Goal: Complete application form: Complete application form

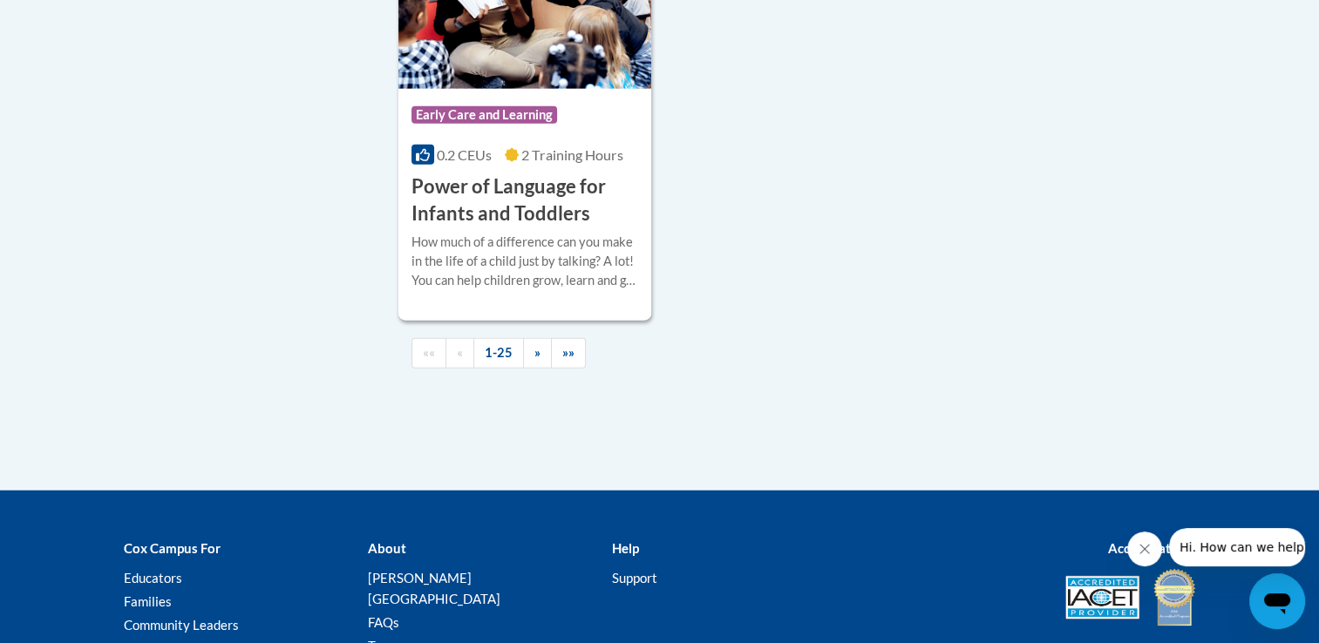
scroll to position [4282, 0]
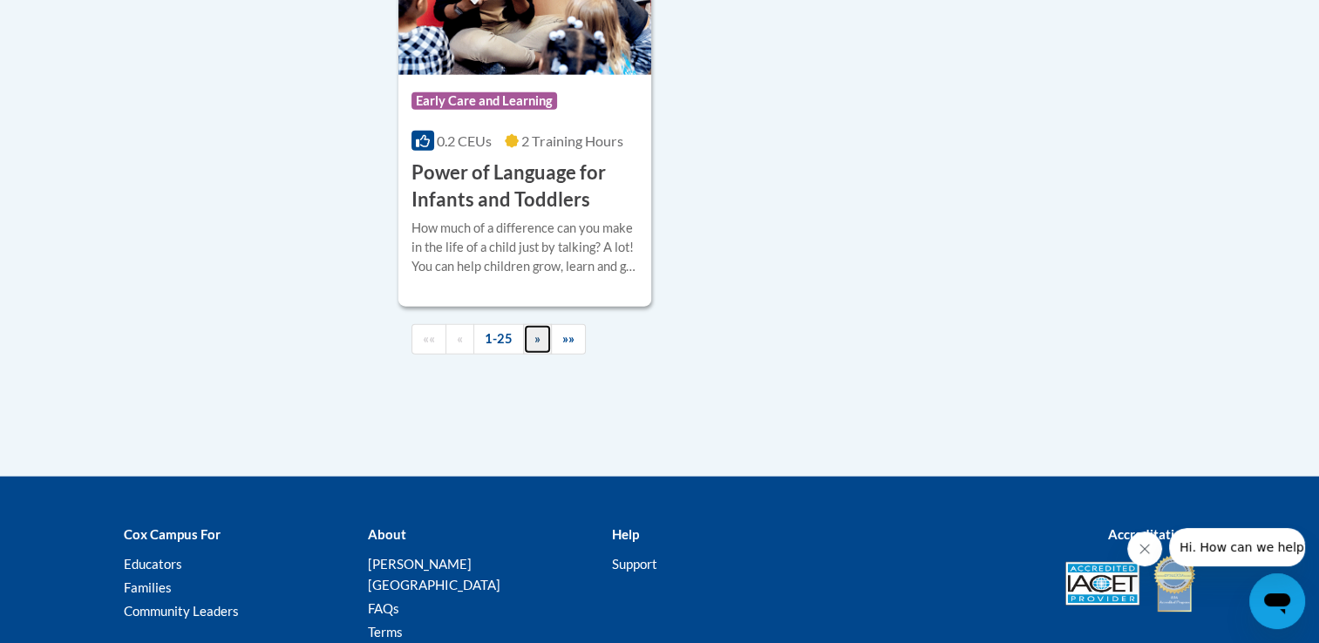
click at [535, 346] on span "»" at bounding box center [537, 338] width 6 height 15
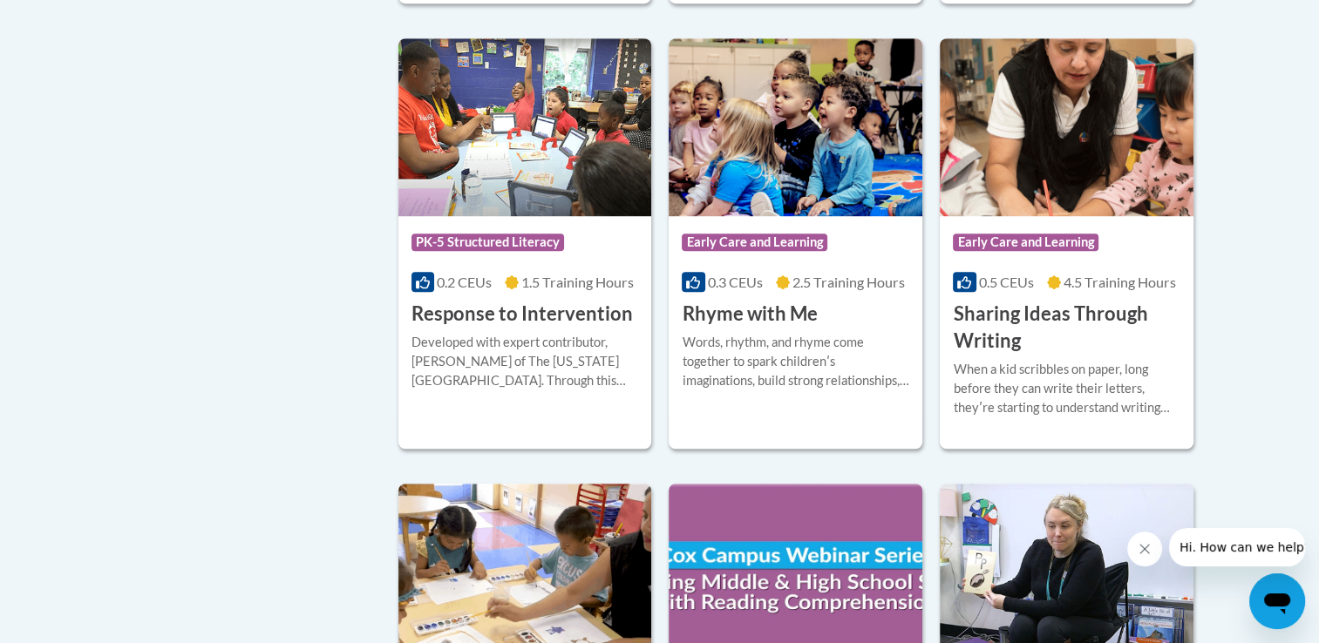
scroll to position [1255, 0]
click at [1096, 83] on img at bounding box center [1067, 128] width 254 height 178
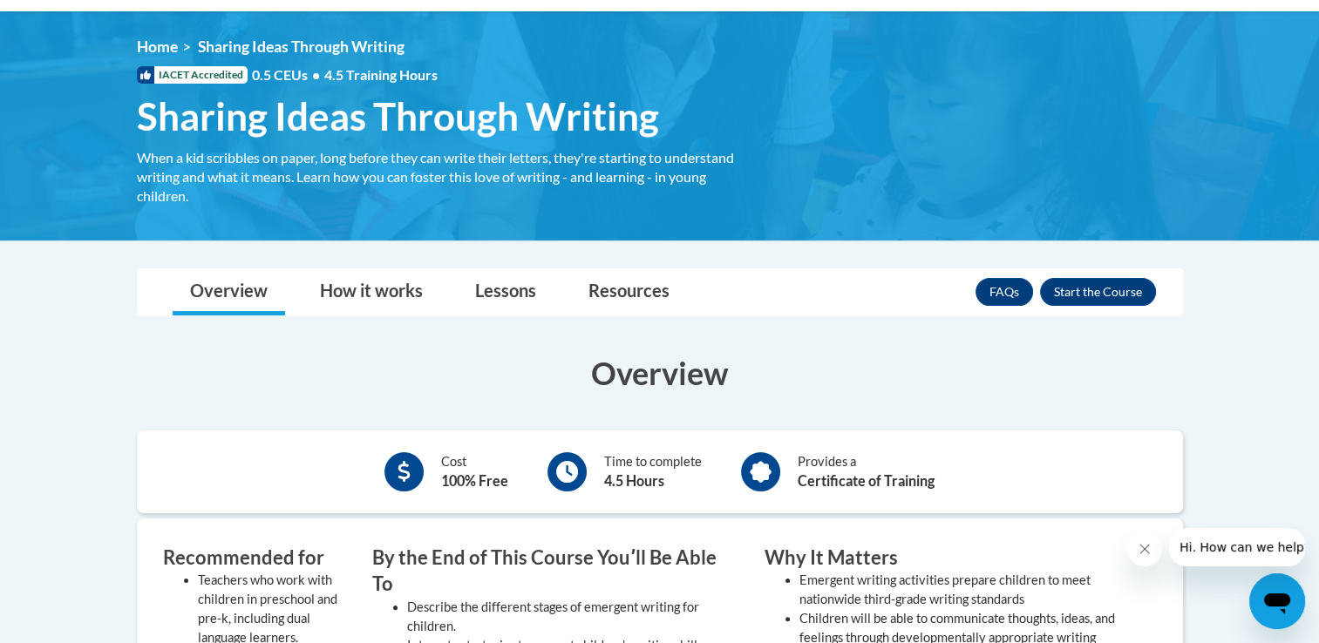
scroll to position [216, 0]
click at [1145, 551] on icon "Close message from company" at bounding box center [1145, 549] width 14 height 14
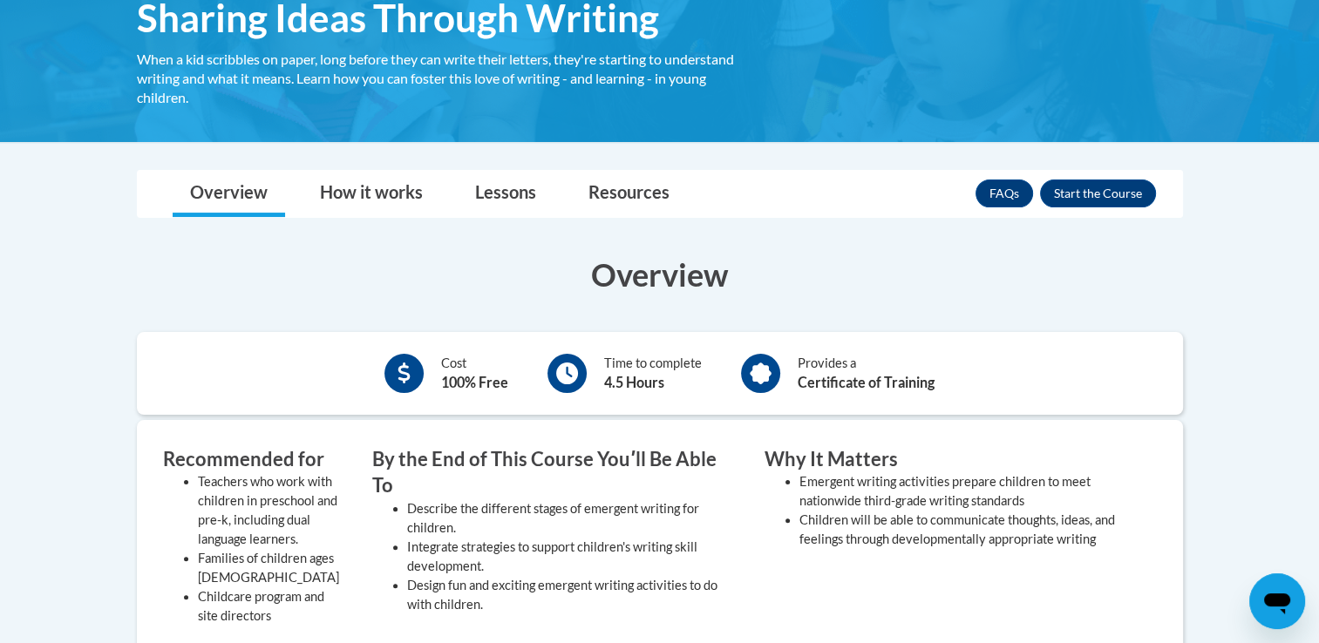
scroll to position [314, 0]
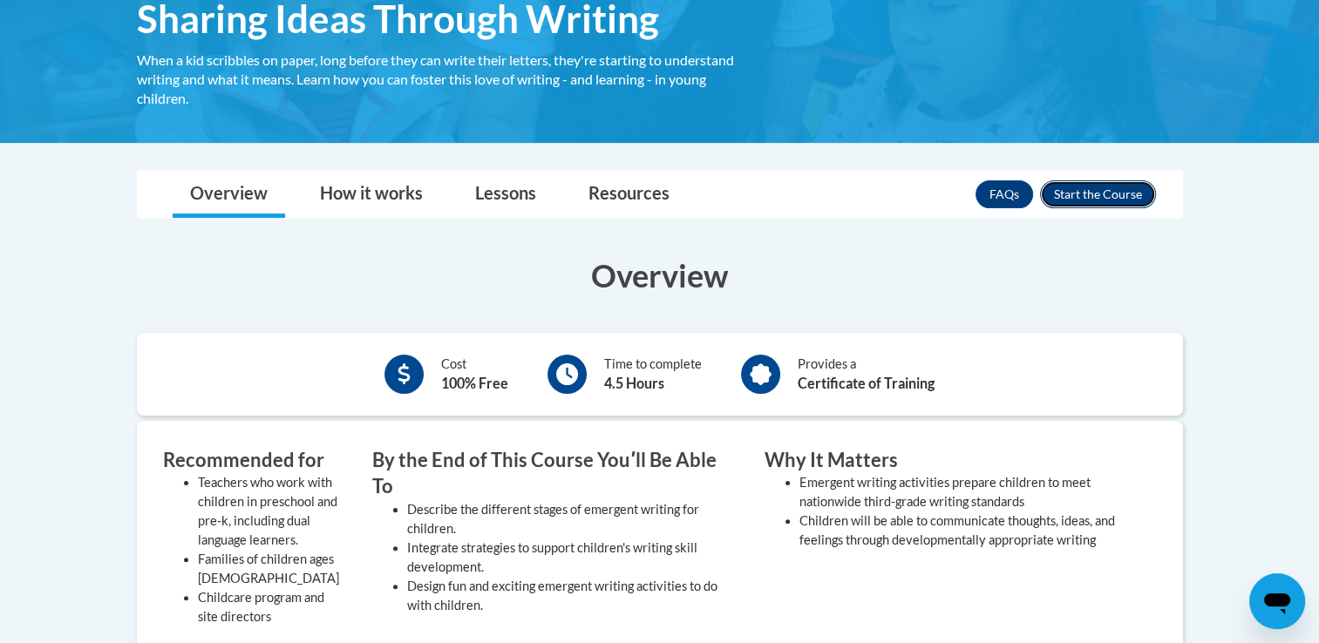
click at [1109, 193] on button "Enroll" at bounding box center [1098, 194] width 116 height 28
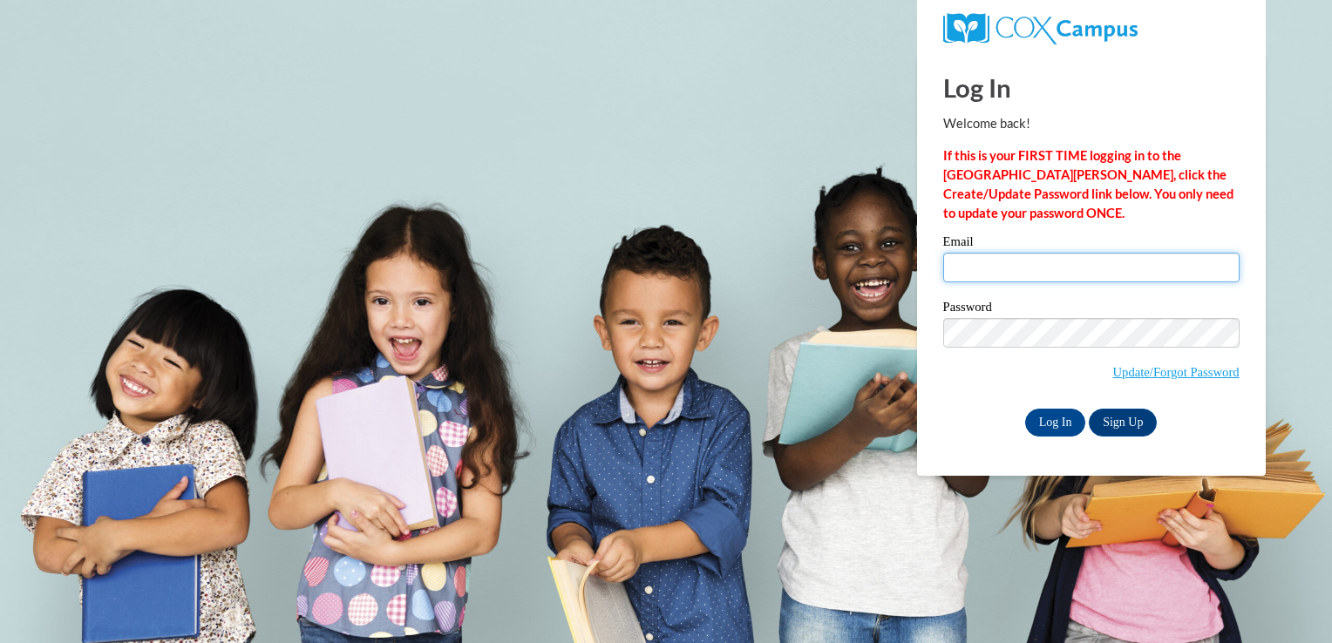
click at [1068, 276] on input "Email" at bounding box center [1091, 268] width 296 height 30
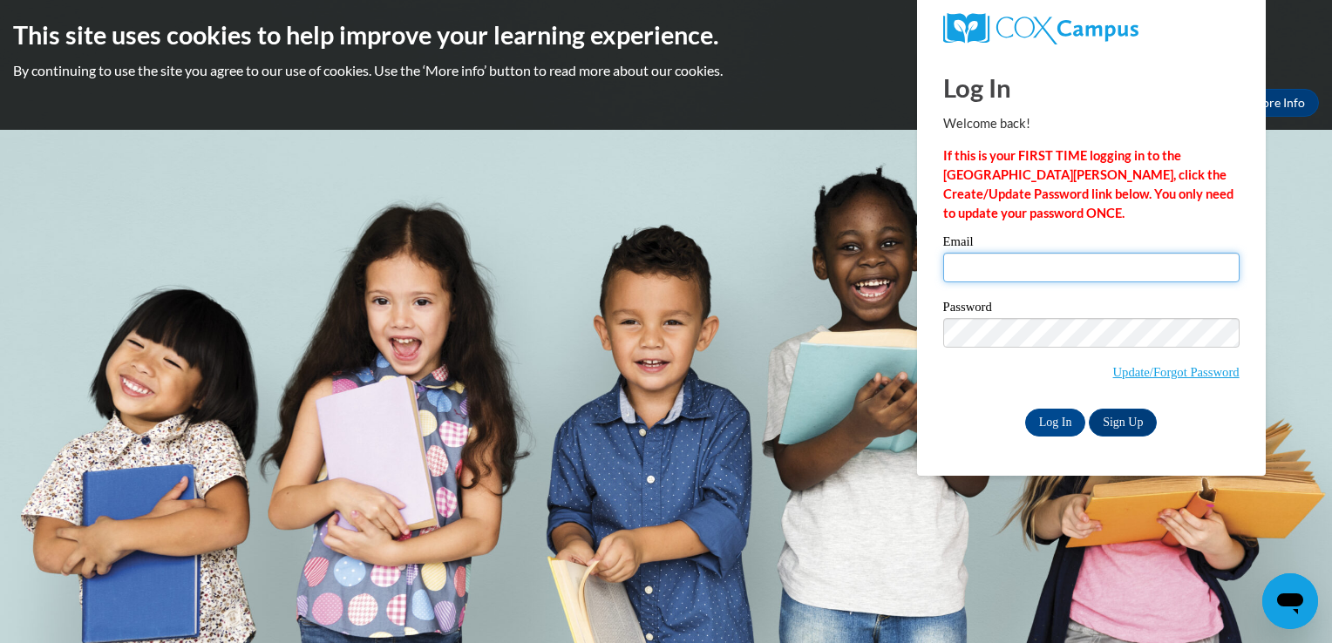
type input "akinney@ilcao.org"
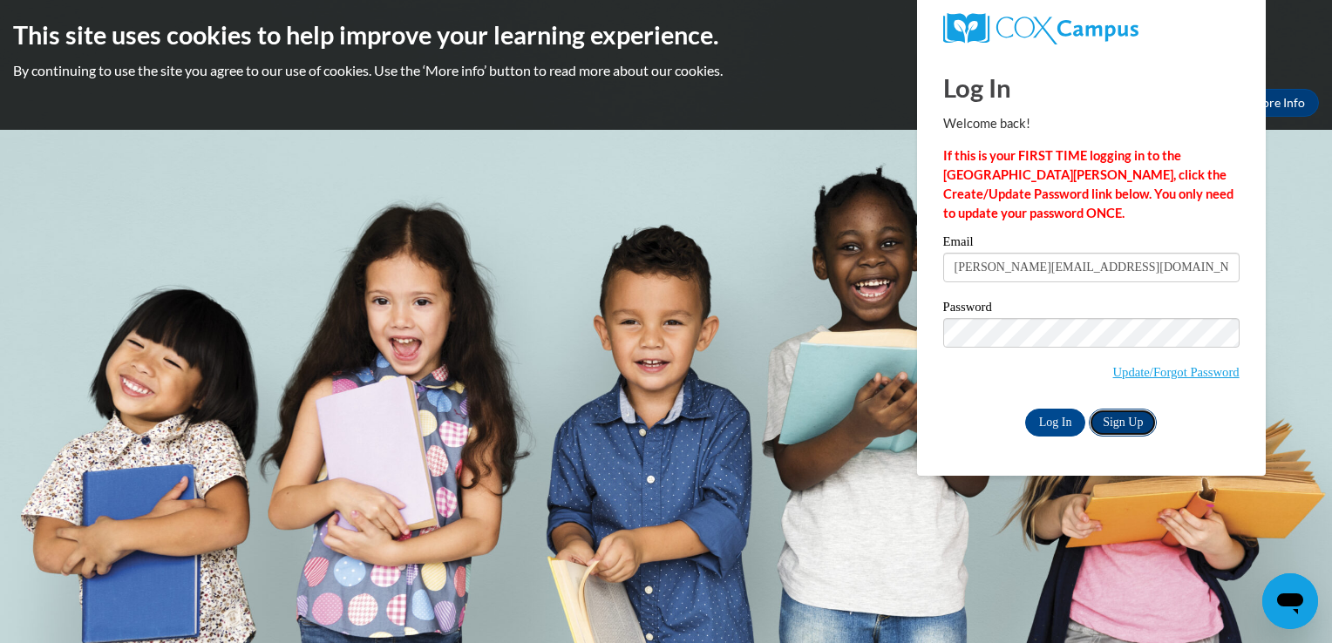
click at [1122, 420] on link "Sign Up" at bounding box center [1123, 423] width 68 height 28
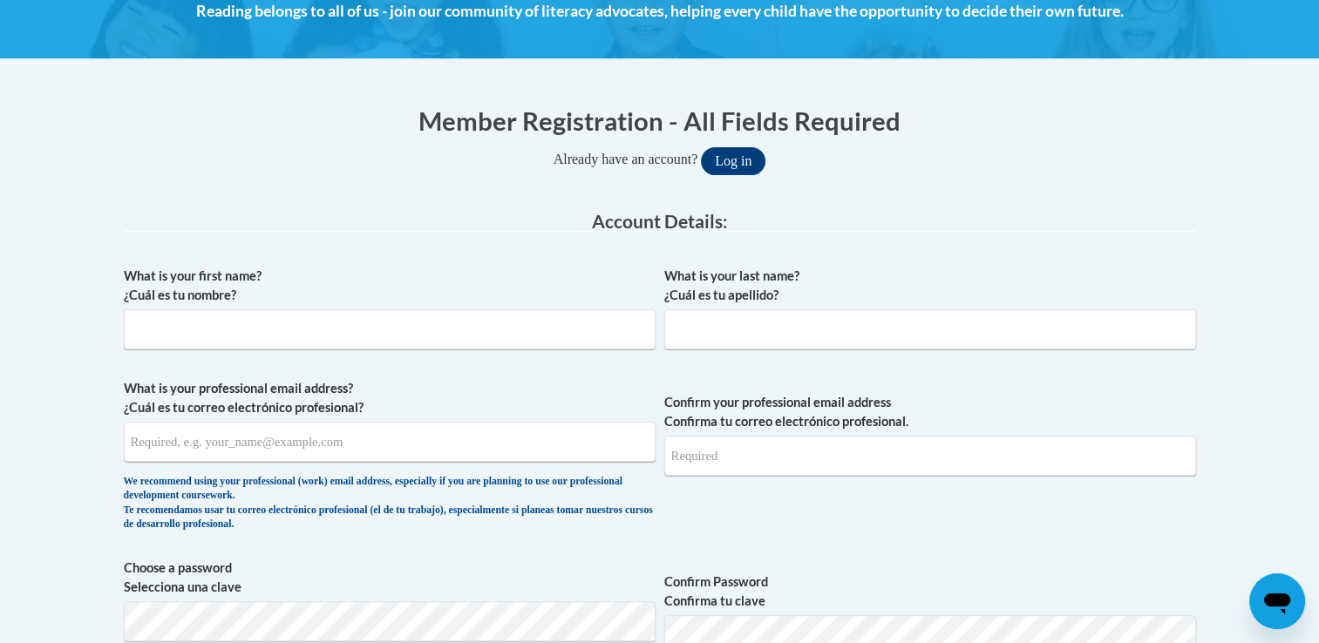
scroll to position [289, 0]
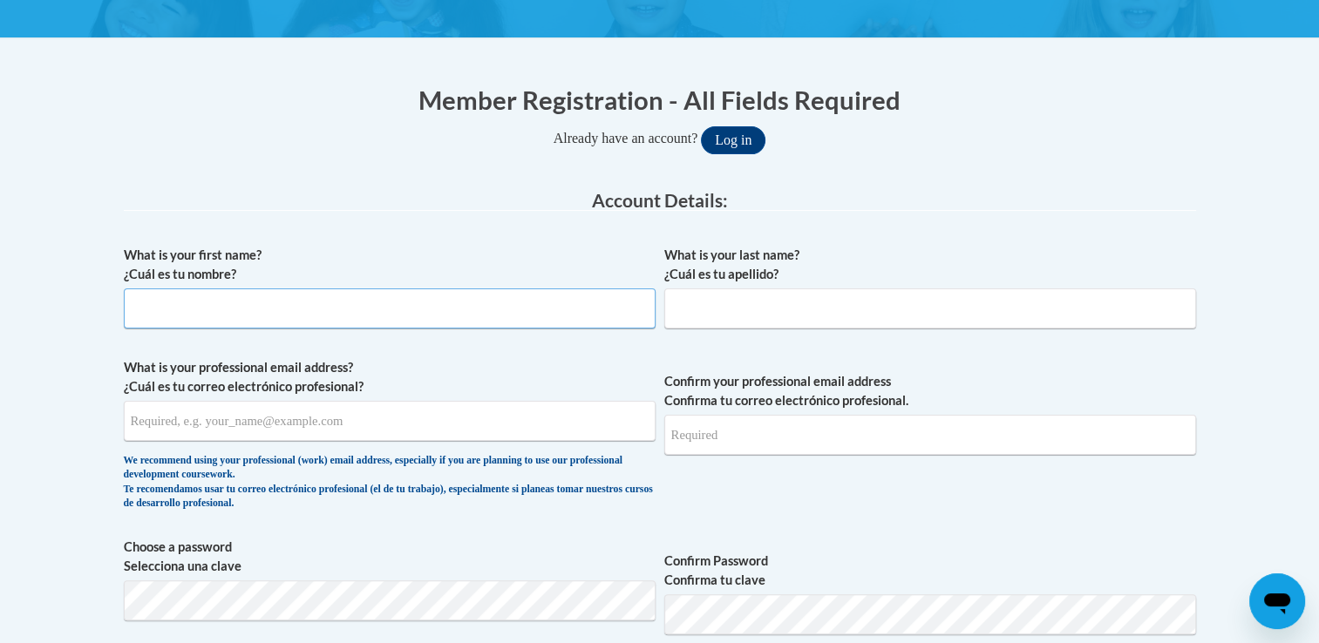
click at [593, 317] on input "What is your first name? ¿Cuál es tu nombre?" at bounding box center [390, 309] width 532 height 40
type input "Ashley"
type input "Kinney"
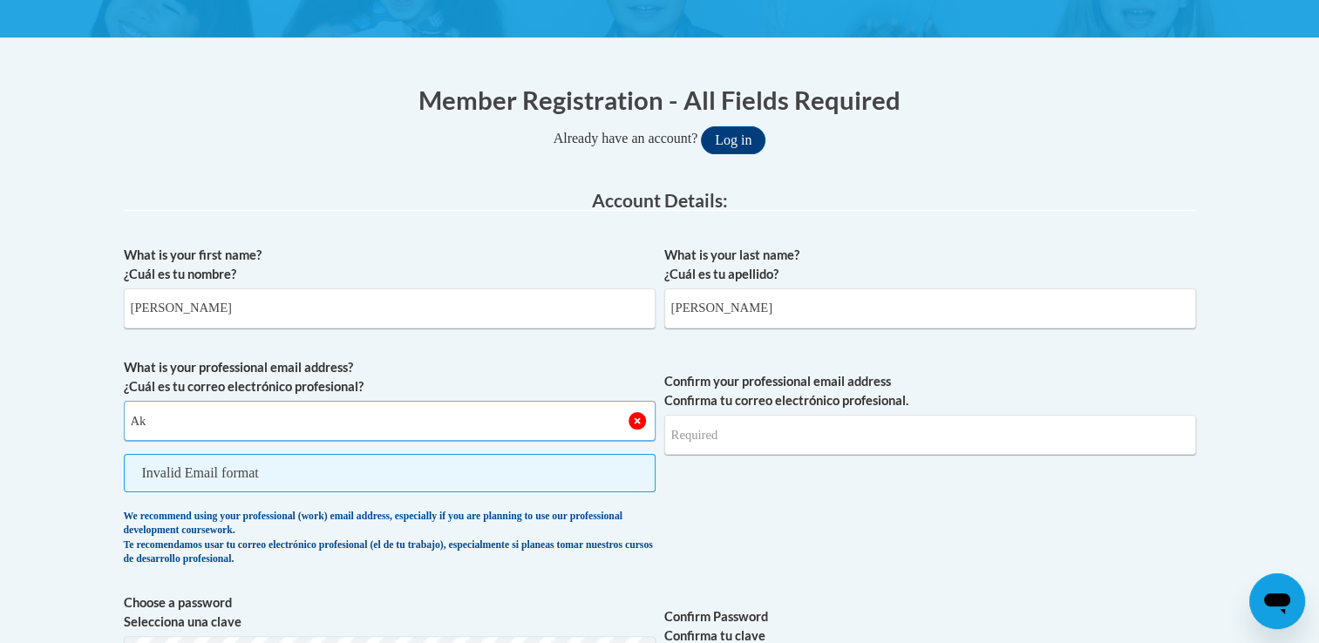
type input "A"
type input "akinney@ilcao.org"
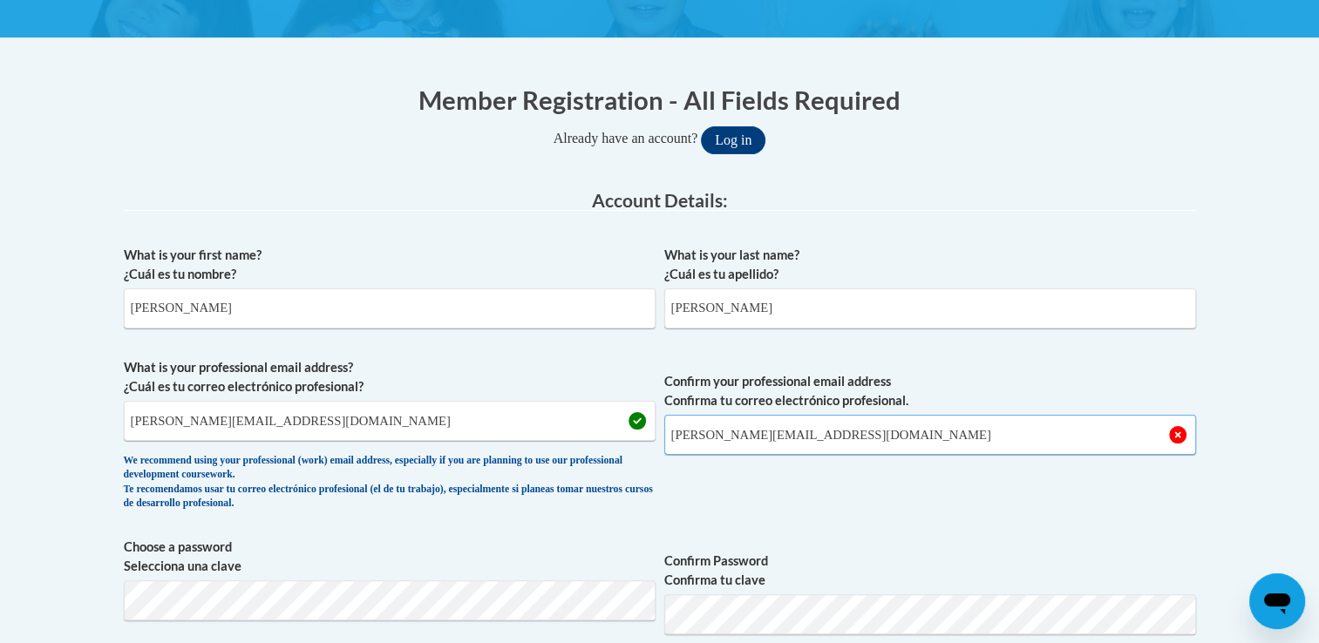
type input "akinney@ilcao.org"
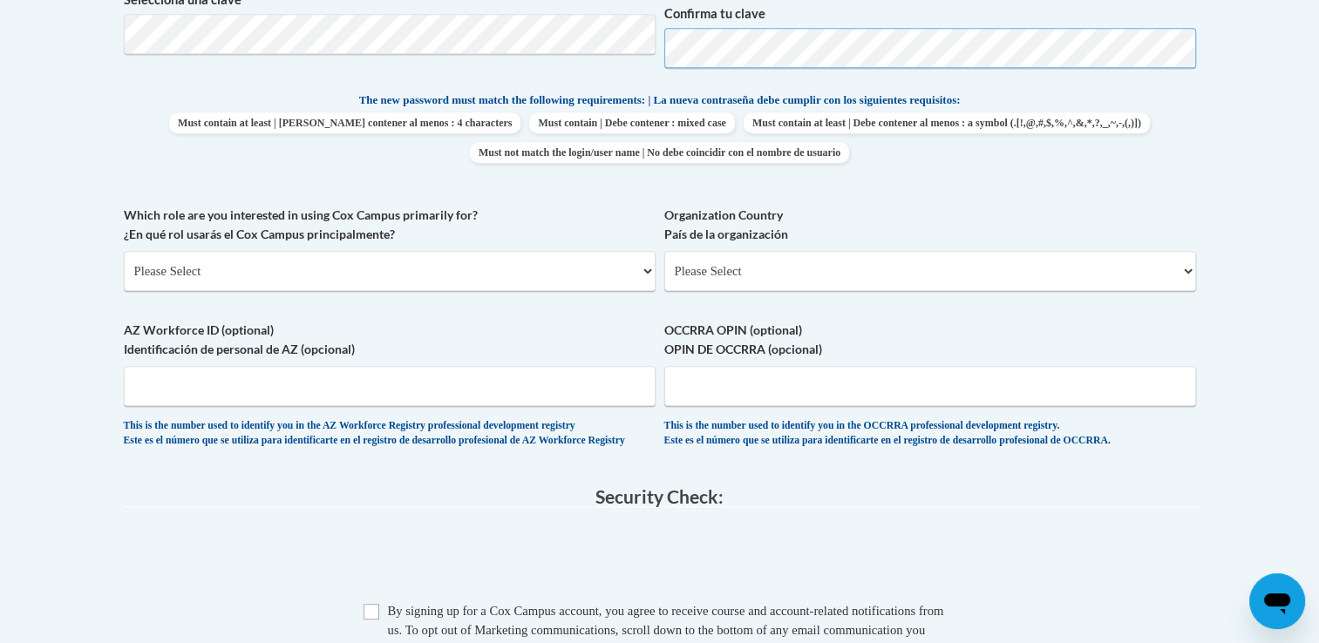
scroll to position [858, 0]
click at [481, 271] on select "Please Select College/University | Colegio/Universidad Community/Nonprofit Part…" at bounding box center [390, 269] width 532 height 40
select select "fbf2d438-af2f-41f8-98f1-81c410e29de3"
click at [124, 249] on select "Please Select College/University | Colegio/Universidad Community/Nonprofit Part…" at bounding box center [390, 269] width 532 height 40
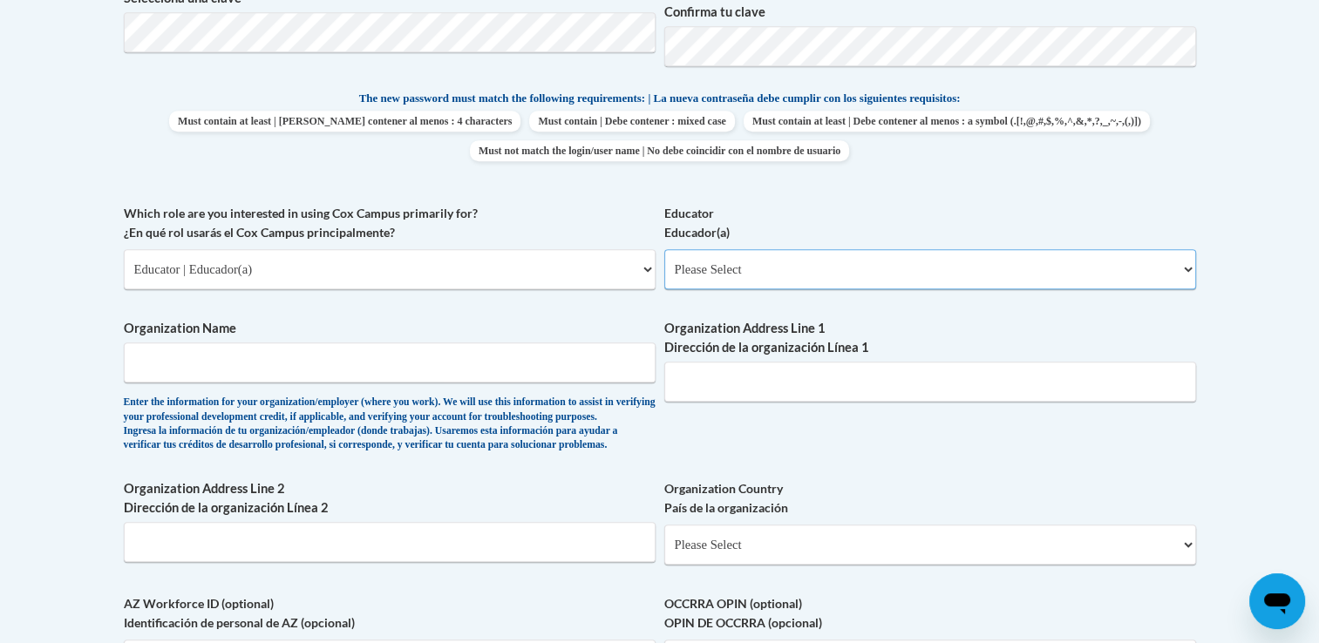
click at [792, 265] on select "Please Select Early Learning/Daycare Teacher/Family Home Care Provider | Maestr…" at bounding box center [930, 269] width 532 height 40
select select "5e2af403-4f2c-4e49-a02f-103e55d7b75b"
click at [664, 249] on select "Please Select Early Learning/Daycare Teacher/Family Home Care Provider | Maestr…" at bounding box center [930, 269] width 532 height 40
click at [476, 386] on span "Organization Name Enter the information for your organization/employer (where y…" at bounding box center [390, 385] width 532 height 133
click at [479, 364] on input "Organization Name" at bounding box center [390, 363] width 532 height 40
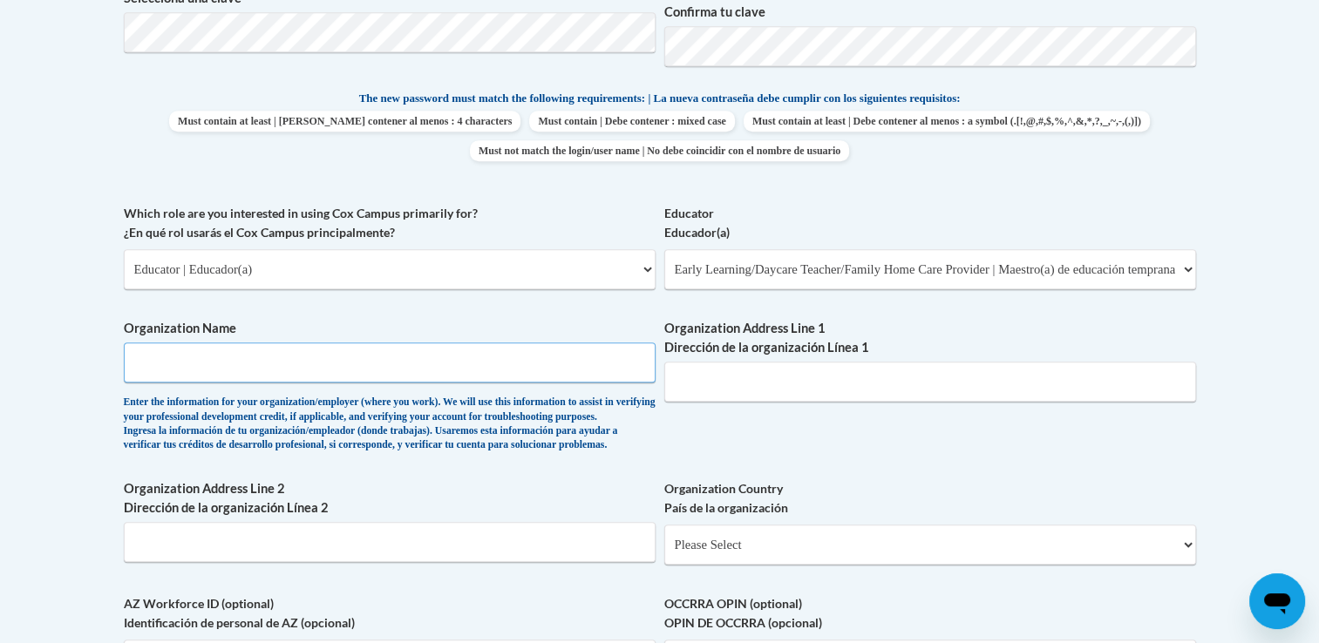
type input "I"
type input "Lawrence County Early Childhood Academy"
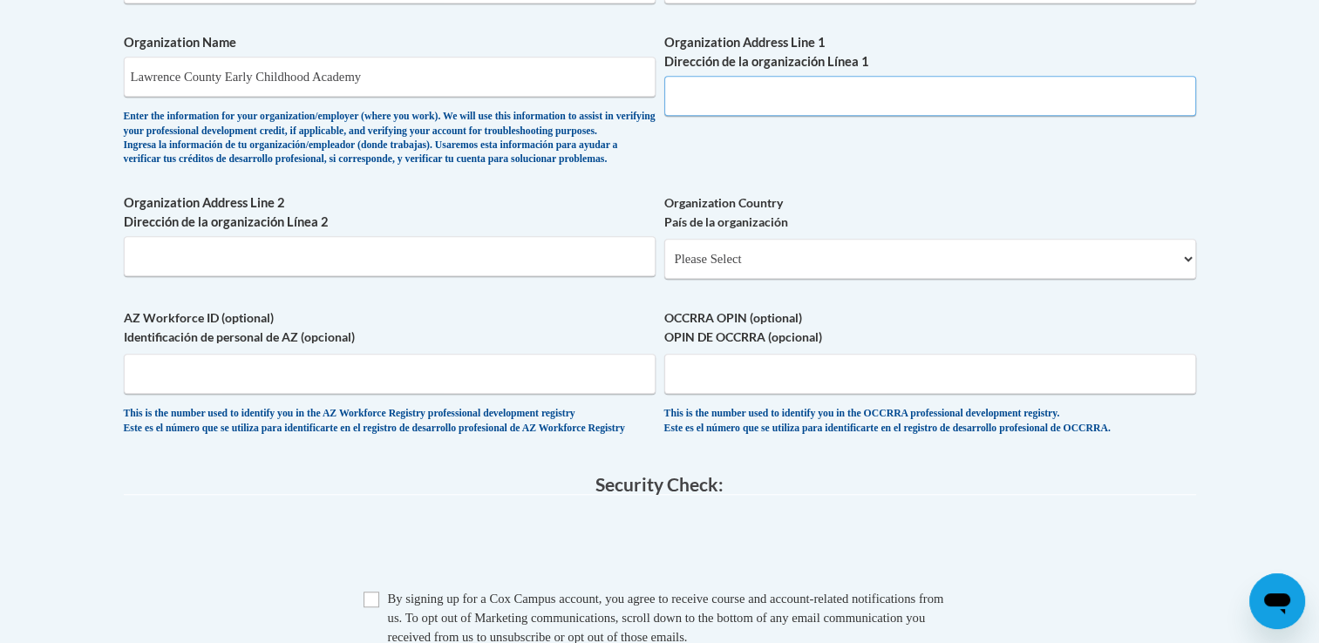
scroll to position [1155, 0]
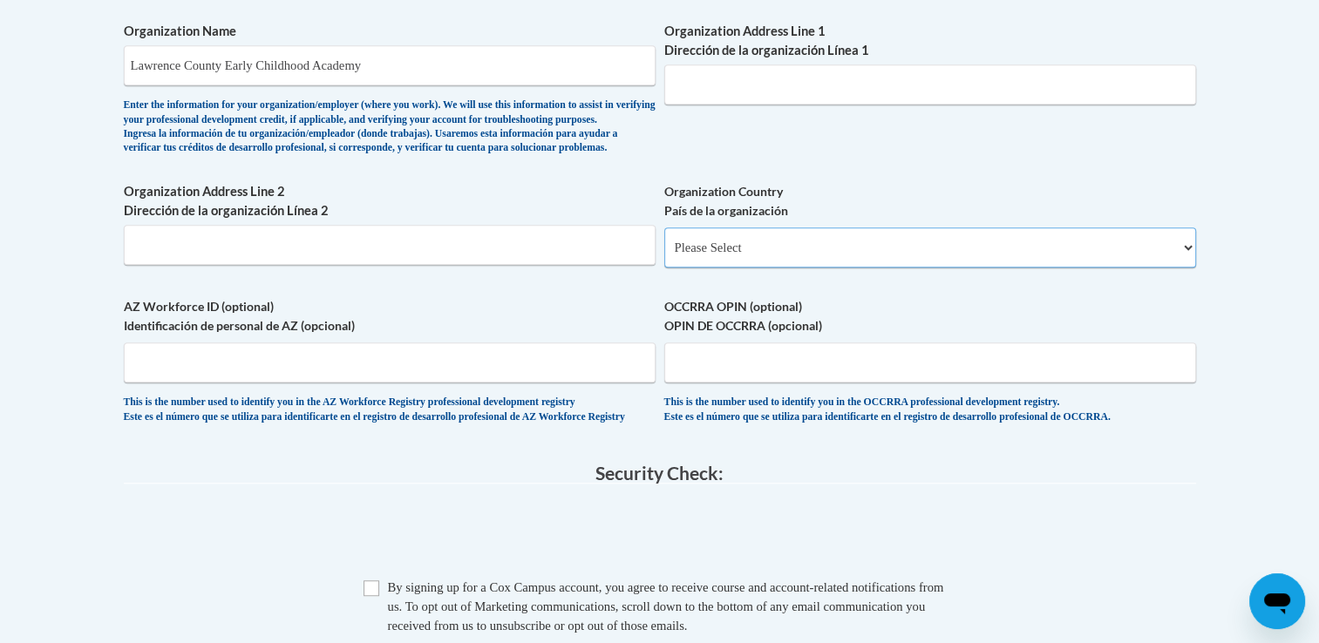
click at [765, 268] on select "Please Select United States | Estados Unidos Outside of the United States | Fue…" at bounding box center [930, 248] width 532 height 40
select select "ad49bcad-a171-4b2e-b99c-48b446064914"
click at [664, 255] on select "Please Select United States | Estados Unidos Outside of the United States | Fue…" at bounding box center [930, 248] width 532 height 40
select select
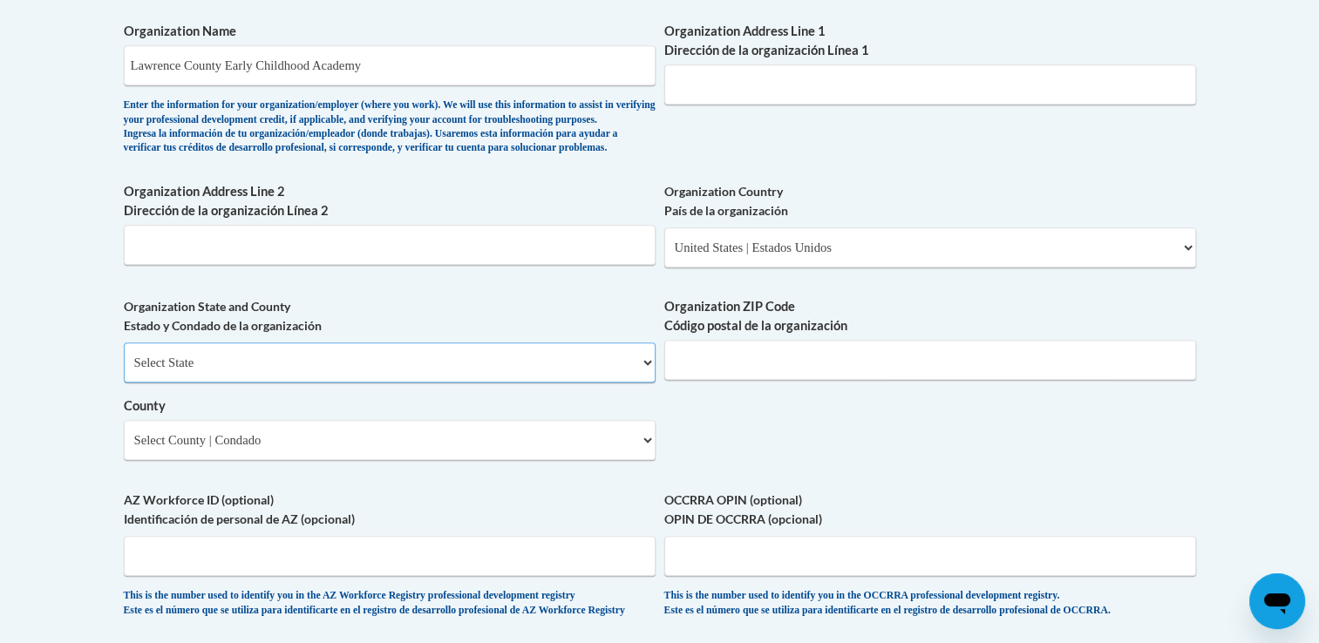
click at [497, 383] on select "Select State Alabama Alaska Arizona Arkansas California Colorado Connecticut De…" at bounding box center [390, 363] width 532 height 40
select select "Ohio"
click at [124, 370] on select "Select State Alabama Alaska Arizona Arkansas California Colorado Connecticut De…" at bounding box center [390, 363] width 532 height 40
click at [703, 378] on input "Organization ZIP Code Código postal de la organización" at bounding box center [930, 360] width 532 height 40
type input "45638"
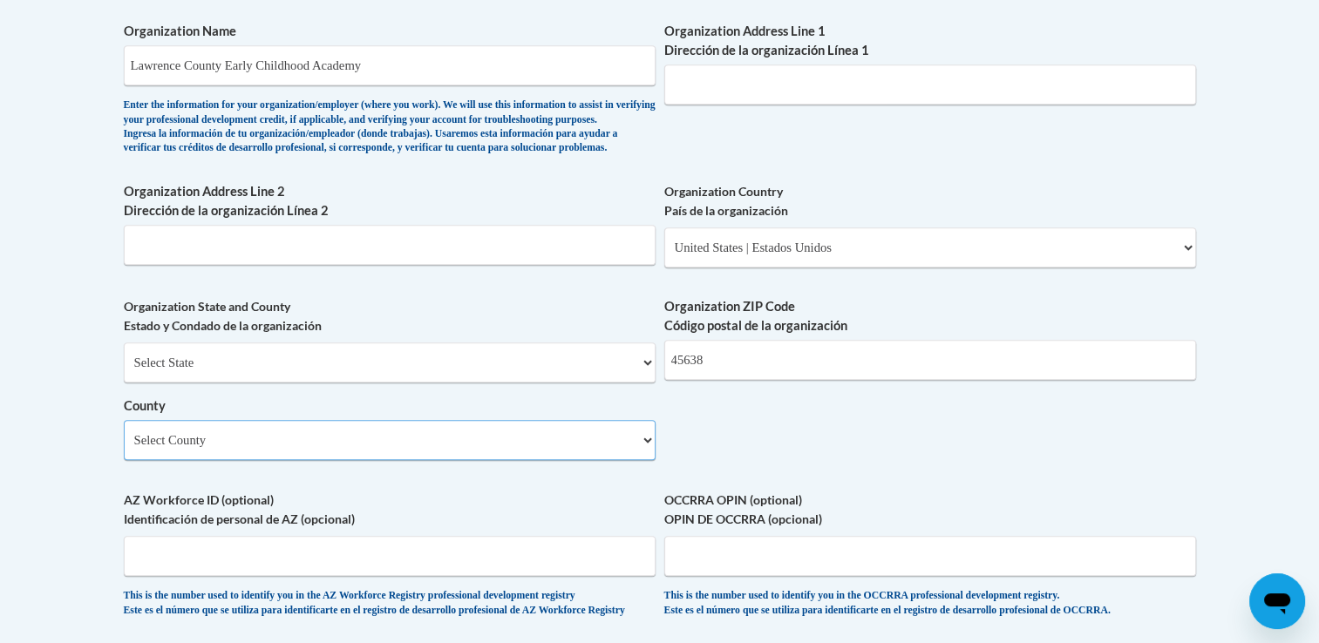
click at [612, 460] on select "Select County Adams Allen Ashland Ashtabula Athens Auglaize Belmont Brown Butle…" at bounding box center [390, 440] width 532 height 40
select select "Lawrence"
click at [124, 448] on select "Select County Adams Allen Ashland Ashtabula Athens Auglaize Belmont Brown Butle…" at bounding box center [390, 440] width 532 height 40
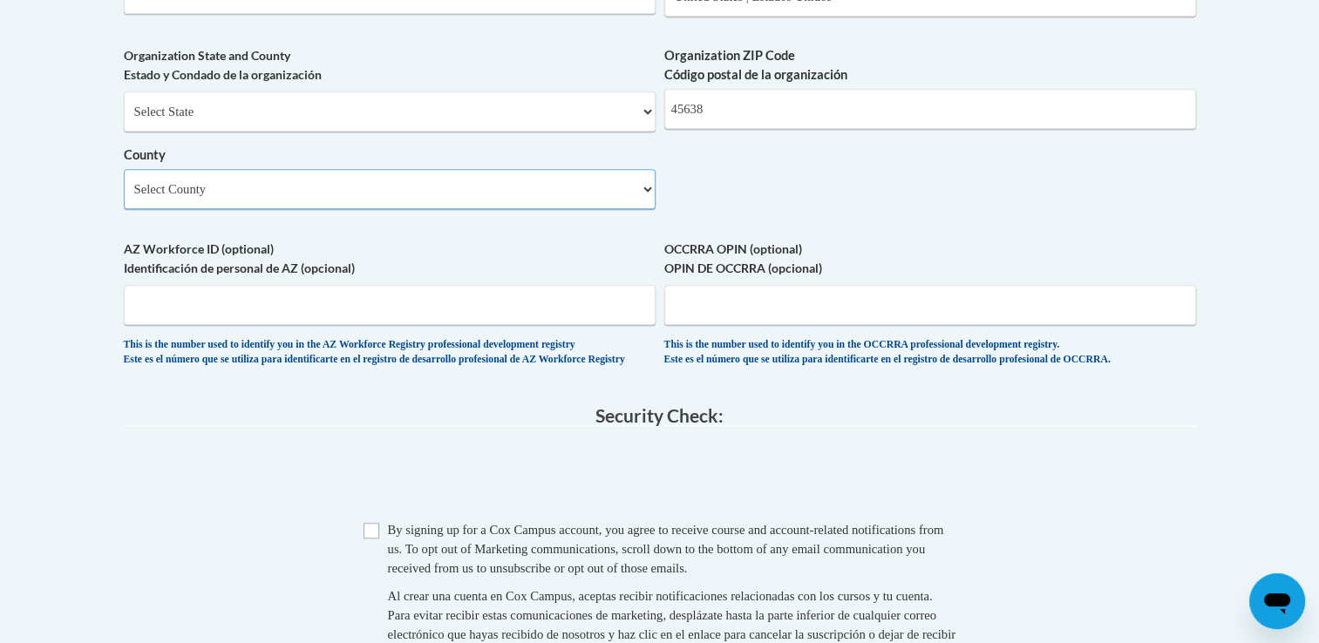
scroll to position [1424, 0]
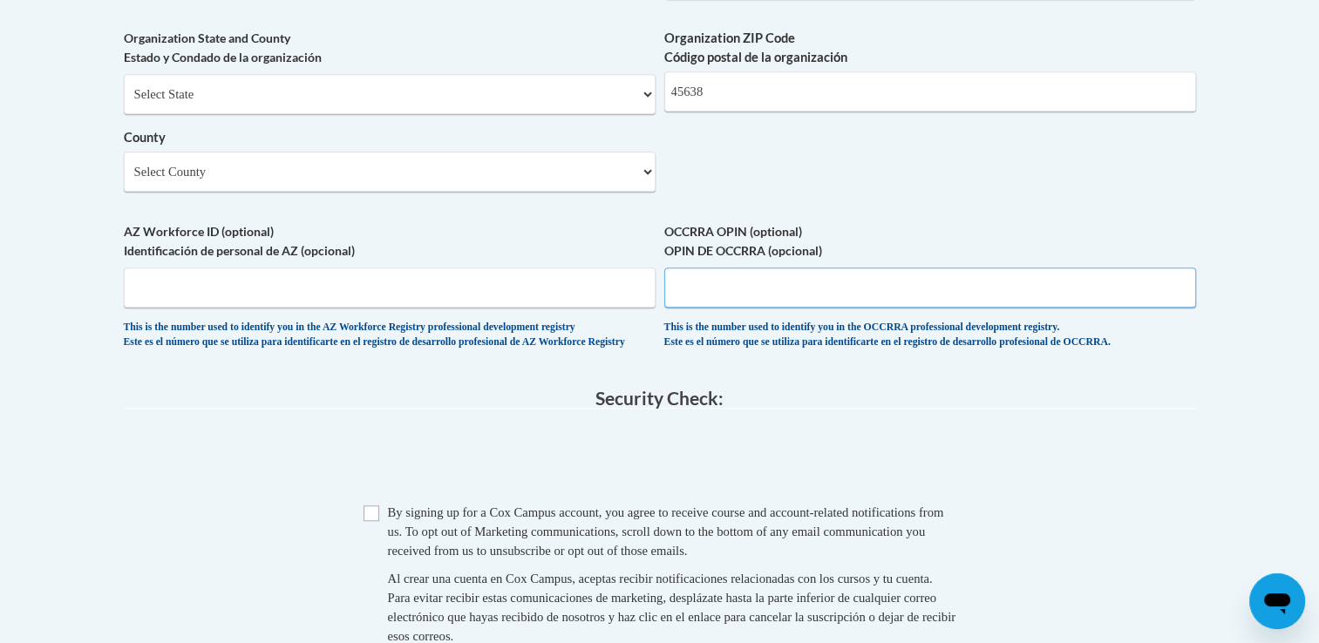
click at [786, 306] on input "OCCRRA OPIN (optional) OPIN DE OCCRRA (opcional)" at bounding box center [930, 288] width 532 height 40
type input "1101-2866"
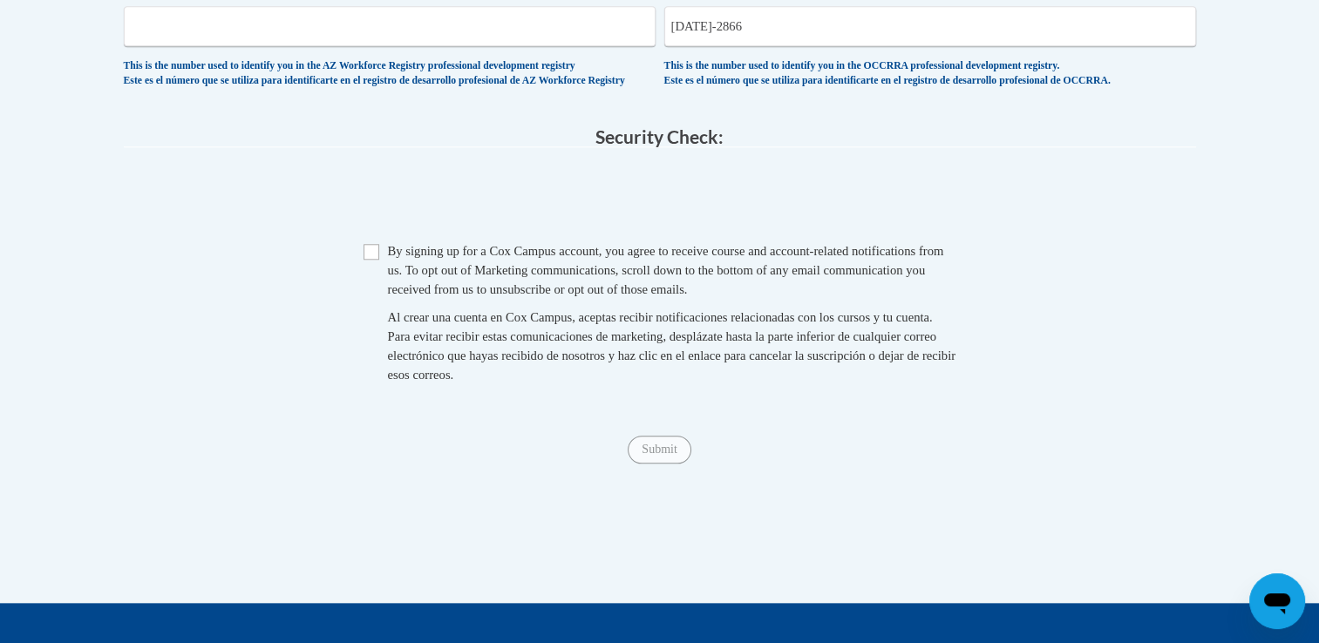
scroll to position [1689, 0]
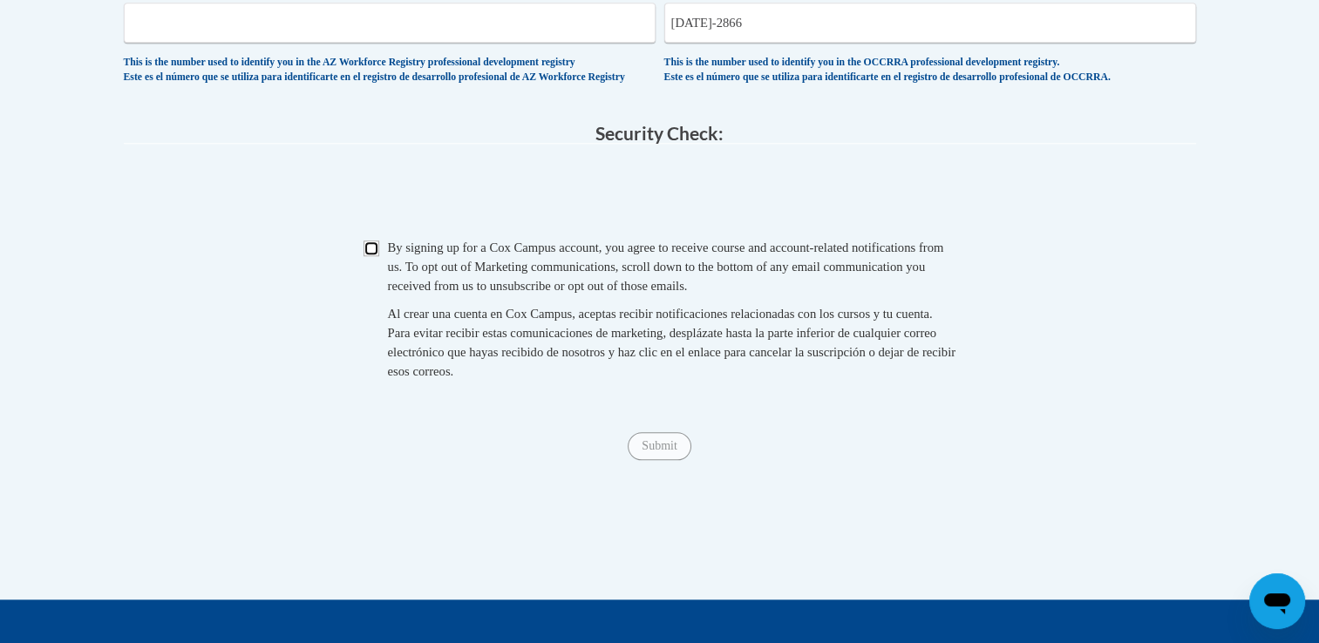
click at [370, 256] on input "Checkbox" at bounding box center [372, 249] width 16 height 16
checkbox input "true"
click at [676, 460] on input "Submit" at bounding box center [659, 446] width 63 height 28
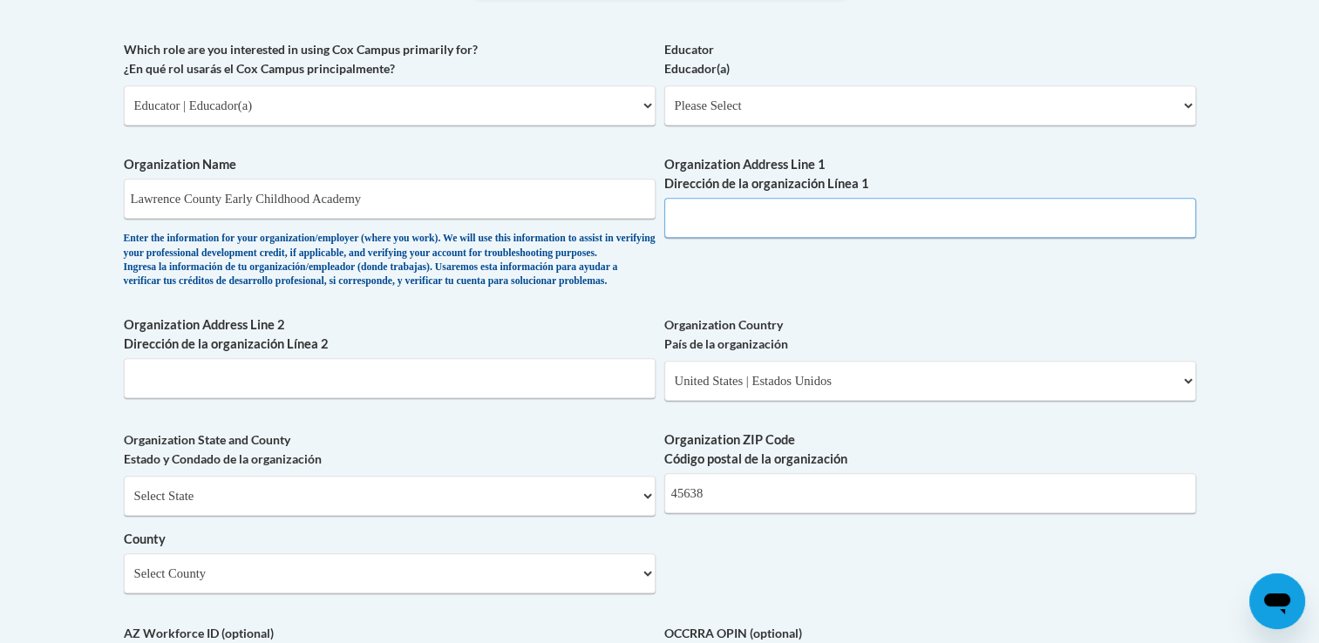
scroll to position [1022, 0]
type input "south 3rd st"
type input "ironton"
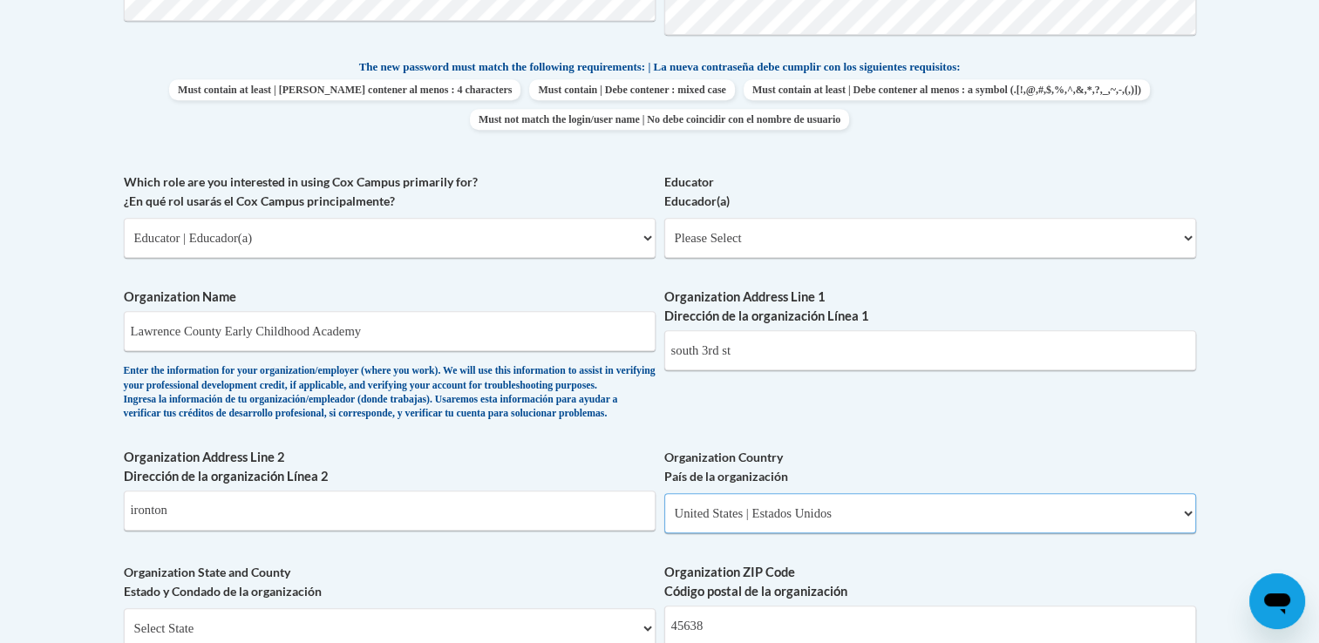
scroll to position [886, 0]
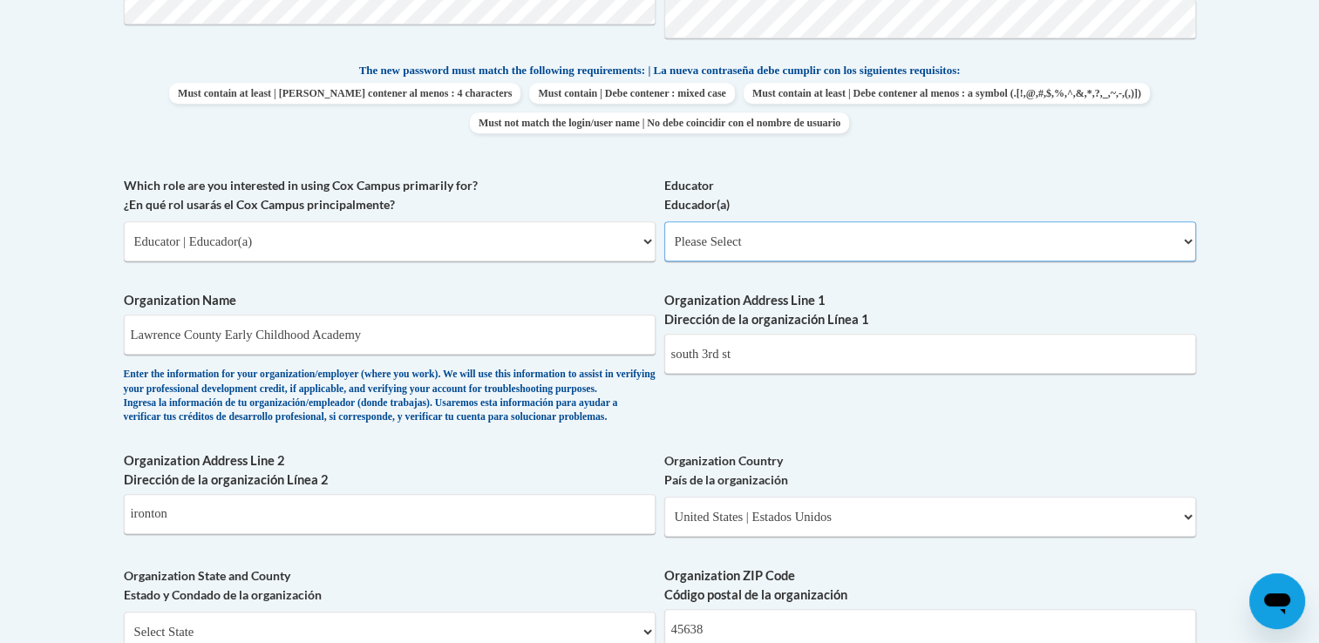
click at [724, 230] on select "Please Select Early Learning/Daycare Teacher/Family Home Care Provider | Maestr…" at bounding box center [930, 241] width 532 height 40
select select "5e2af403-4f2c-4e49-a02f-103e55d7b75b"
click at [664, 221] on select "Please Select Early Learning/Daycare Teacher/Family Home Care Provider | Maestr…" at bounding box center [930, 241] width 532 height 40
select select "null"
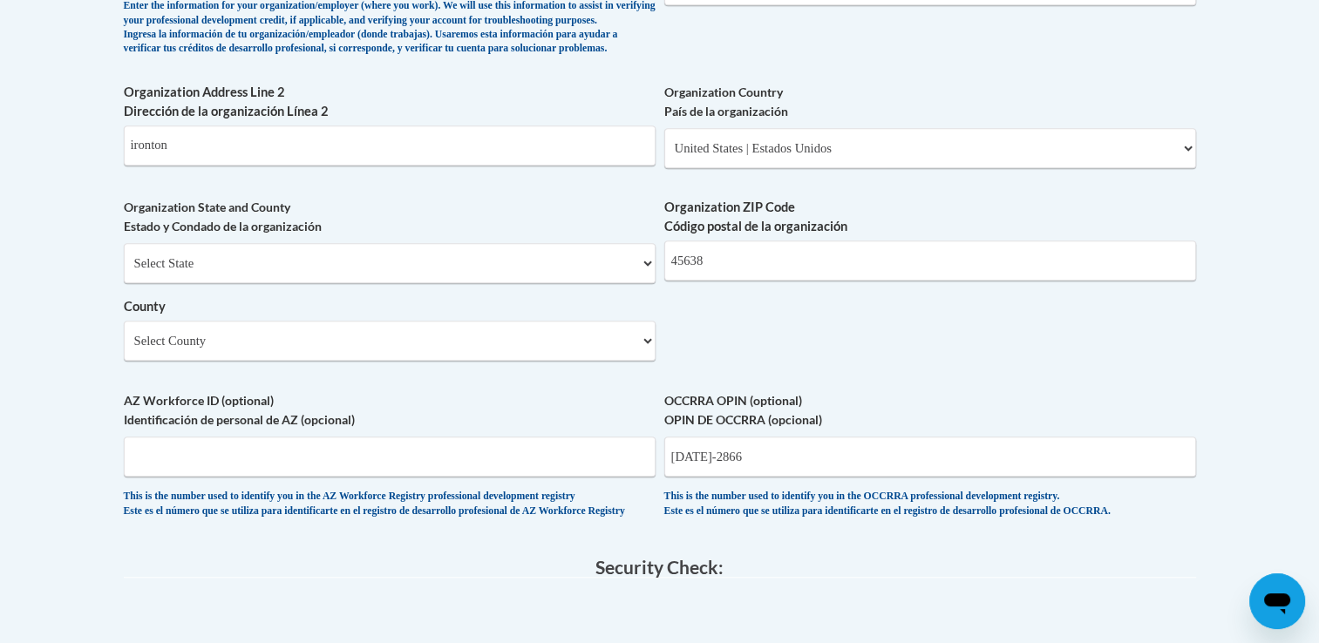
scroll to position [1248, 0]
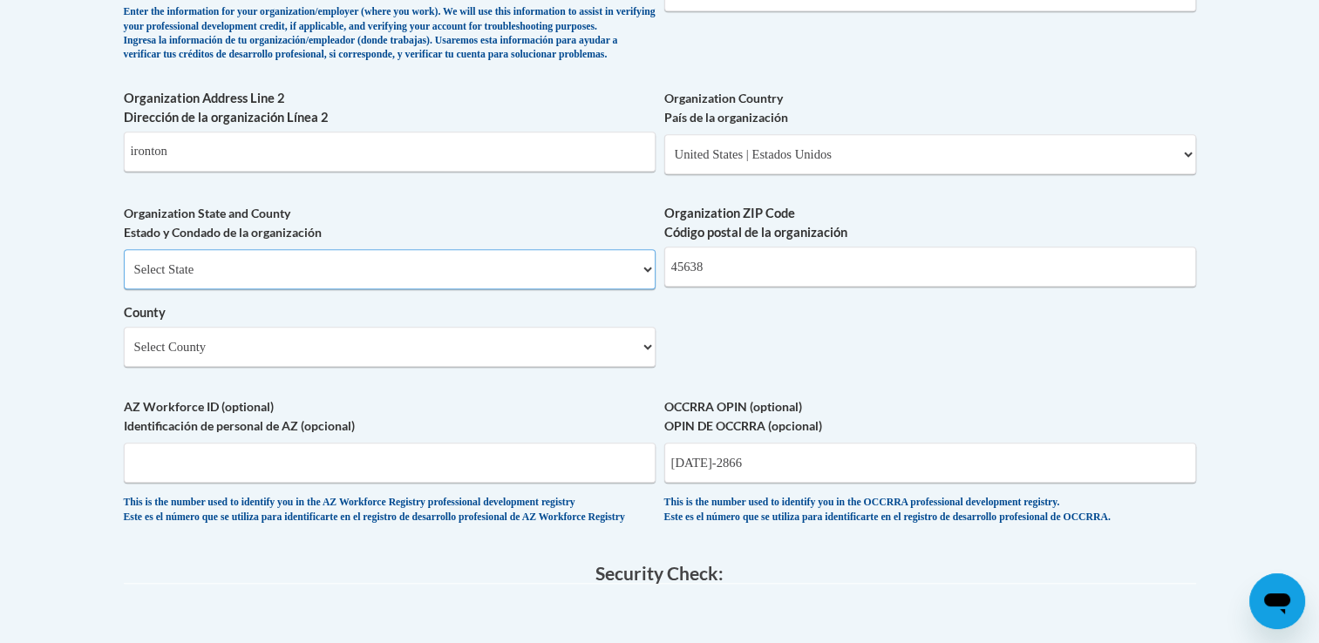
click at [331, 289] on select "Select State Alabama Alaska Arizona Arkansas California Colorado Connecticut De…" at bounding box center [390, 269] width 532 height 40
select select "Ohio"
click at [124, 278] on select "Select State Alabama Alaska Arizona Arkansas California Colorado Connecticut De…" at bounding box center [390, 269] width 532 height 40
click at [236, 367] on select "Select County Adams Allen Ashland Ashtabula Athens Auglaize Belmont Brown Butle…" at bounding box center [390, 347] width 532 height 40
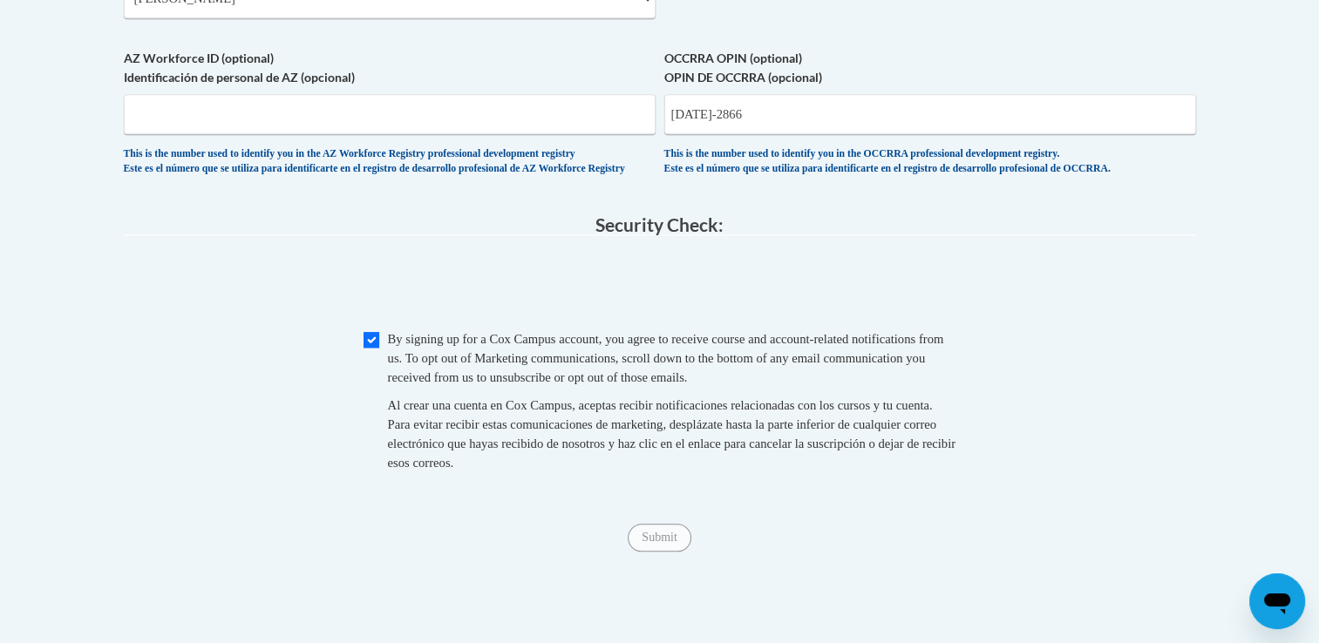
scroll to position [1597, 0]
click at [656, 552] on input "Submit" at bounding box center [659, 538] width 63 height 28
click at [701, 134] on input "1101-2866" at bounding box center [930, 114] width 532 height 40
type input "11012866"
click at [652, 552] on input "Submit" at bounding box center [659, 538] width 63 height 28
